Goal: Find specific page/section: Find specific page/section

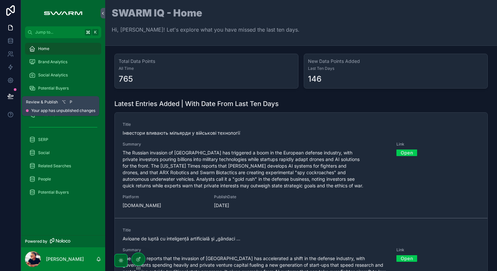
click at [11, 96] on icon at bounding box center [11, 95] width 6 height 3
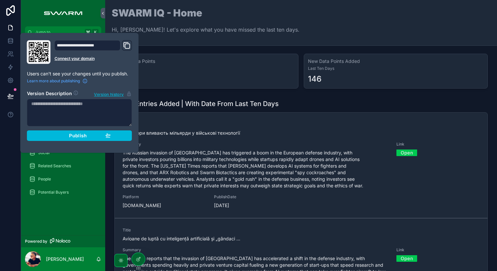
click at [6, 146] on div at bounding box center [10, 135] width 21 height 271
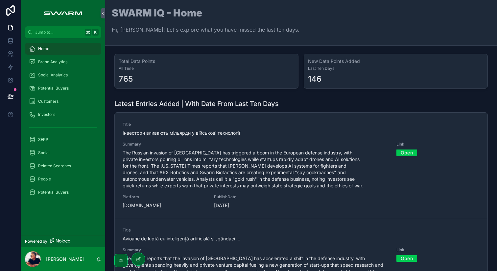
click at [59, 61] on span "Brand Analytics" at bounding box center [52, 61] width 29 height 5
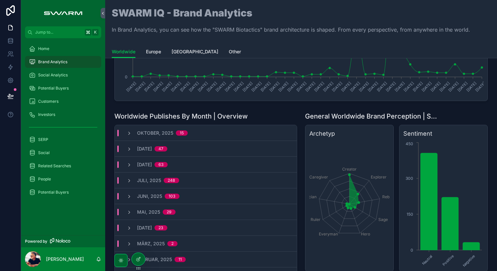
scroll to position [116, 0]
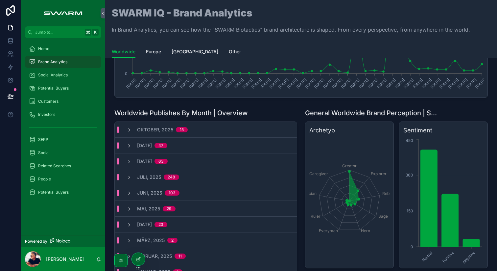
click at [156, 131] on span "Oktober, 2025" at bounding box center [155, 129] width 36 height 7
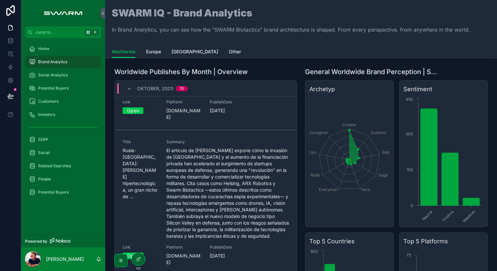
scroll to position [414, 0]
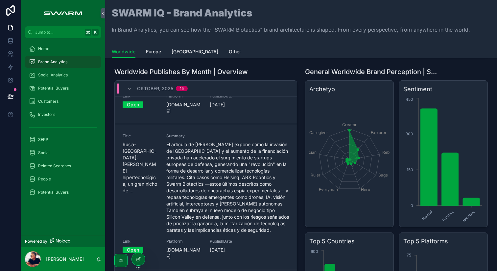
click at [134, 244] on link "Open" at bounding box center [133, 249] width 21 height 10
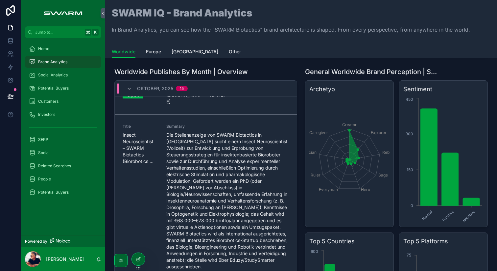
scroll to position [1024, 0]
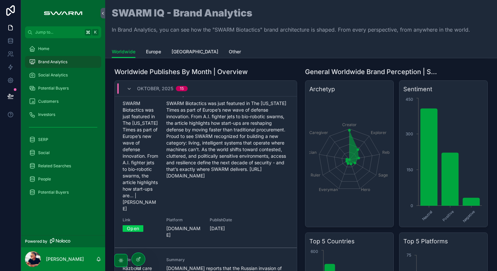
scroll to position [1516, 0]
click at [138, 223] on link "Open" at bounding box center [133, 228] width 21 height 10
